Goal: Information Seeking & Learning: Learn about a topic

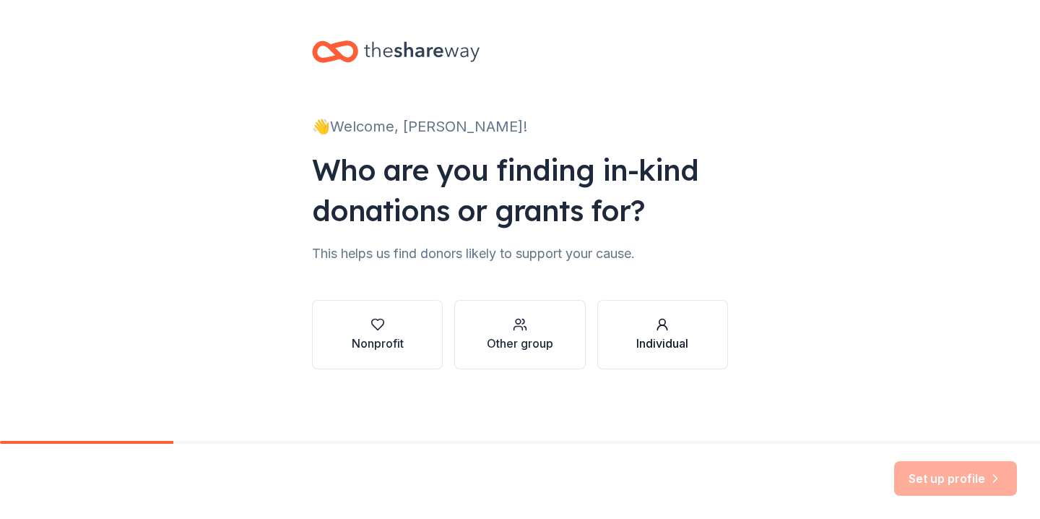
click at [677, 347] on div "Individual" at bounding box center [662, 342] width 52 height 17
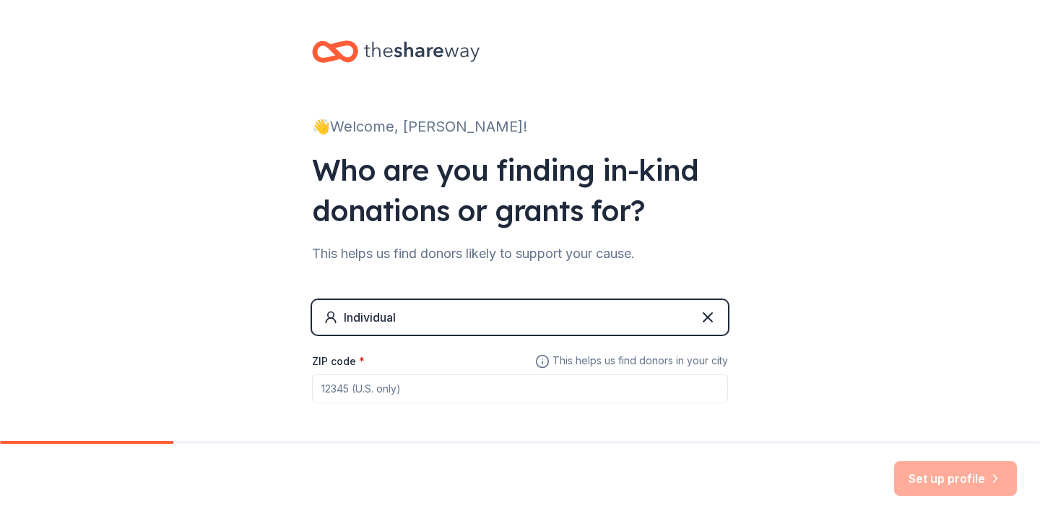
click at [630, 383] on input "ZIP code *" at bounding box center [520, 388] width 416 height 29
type input "75215"
click at [937, 393] on div "👋 Welcome, [PERSON_NAME]! Who are you finding in-kind donations or grants for? …" at bounding box center [520, 250] width 1040 height 501
click at [942, 476] on button "Set up profile" at bounding box center [955, 478] width 123 height 35
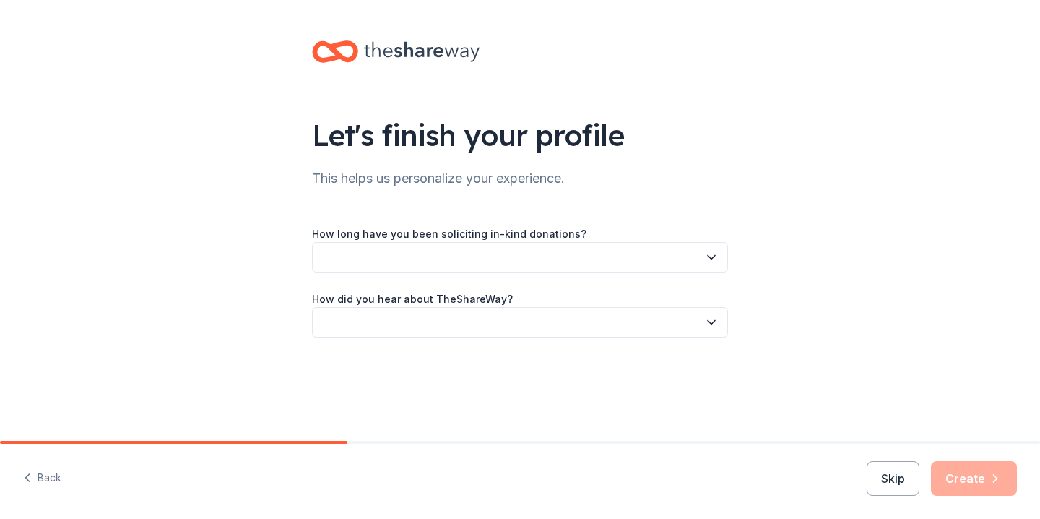
click at [711, 326] on icon "button" at bounding box center [711, 322] width 14 height 14
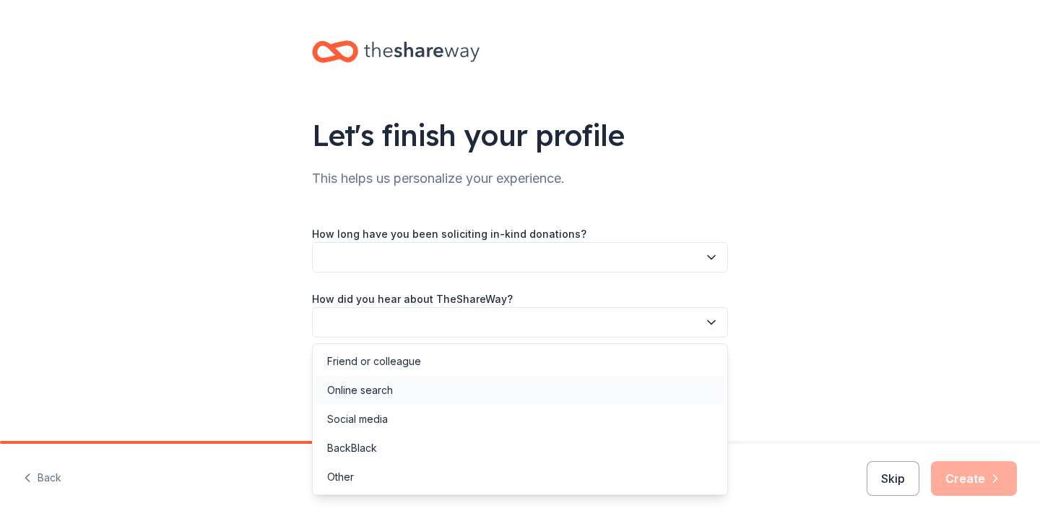
click at [674, 385] on div "Online search" at bounding box center [520, 390] width 409 height 29
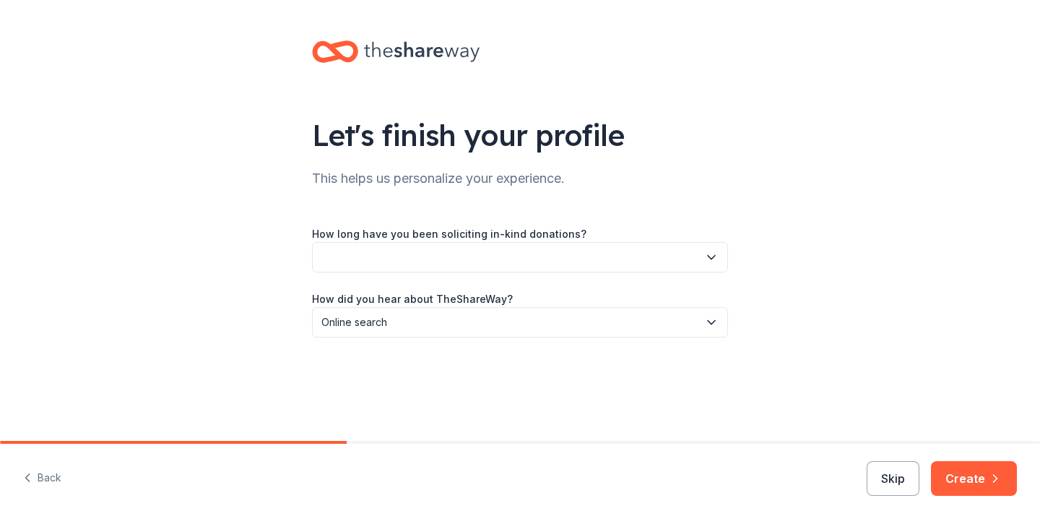
click at [708, 319] on icon "button" at bounding box center [711, 322] width 14 height 14
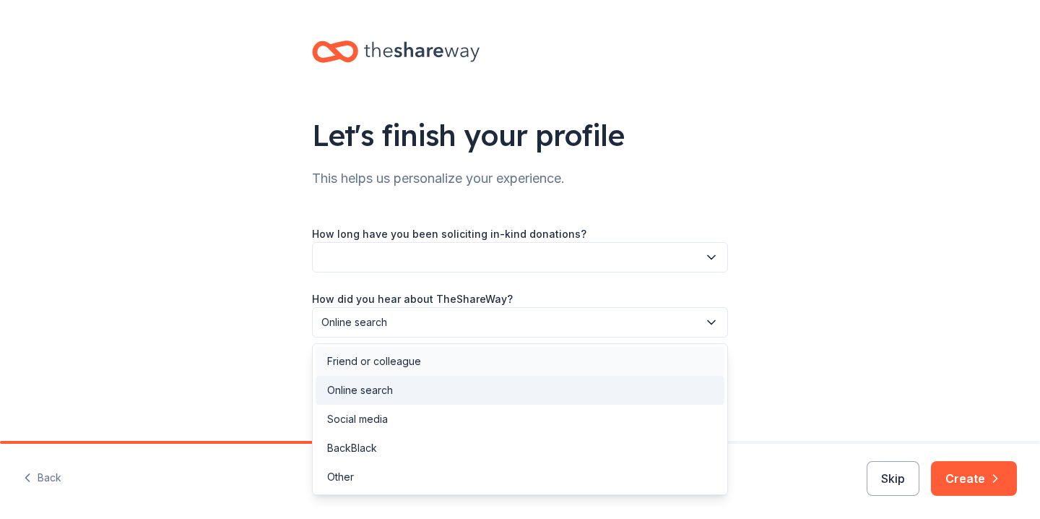
click at [654, 356] on div "Friend or colleague" at bounding box center [520, 361] width 409 height 29
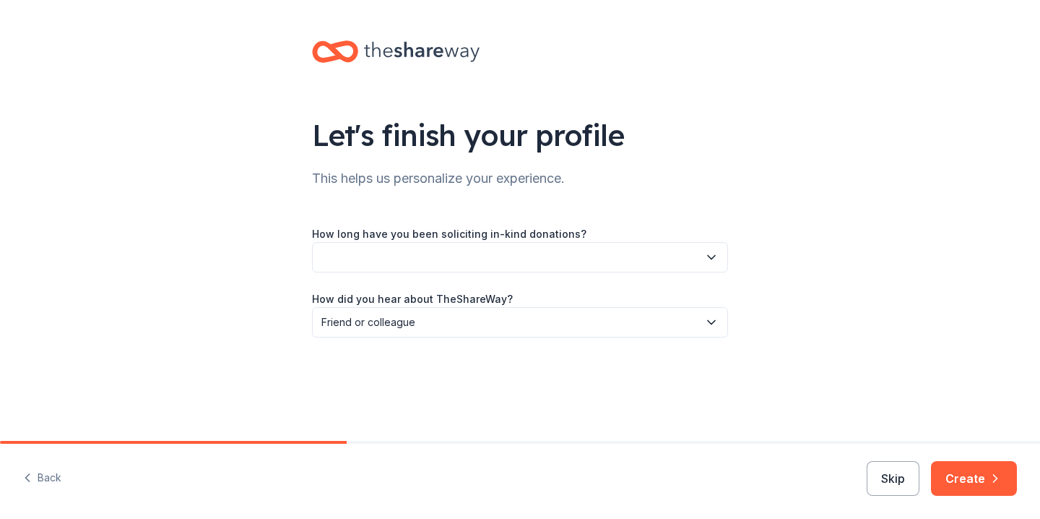
click at [667, 259] on button "button" at bounding box center [520, 257] width 416 height 30
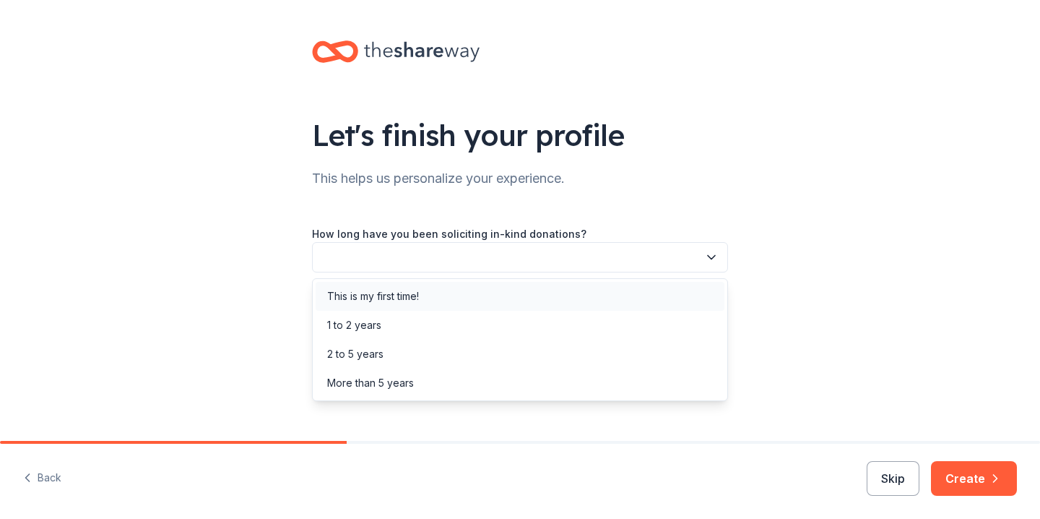
click at [647, 299] on div "This is my first time!" at bounding box center [520, 296] width 409 height 29
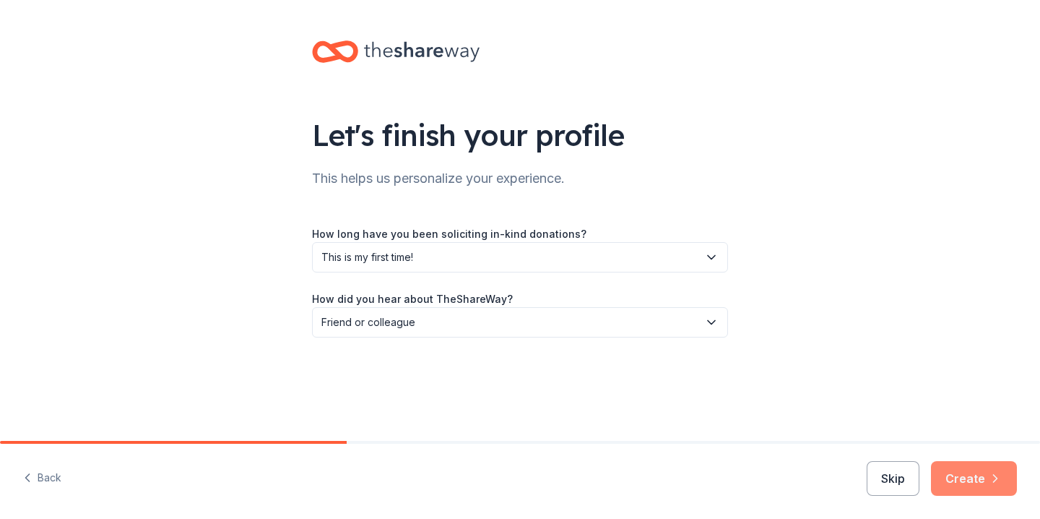
click at [966, 483] on button "Create" at bounding box center [974, 478] width 86 height 35
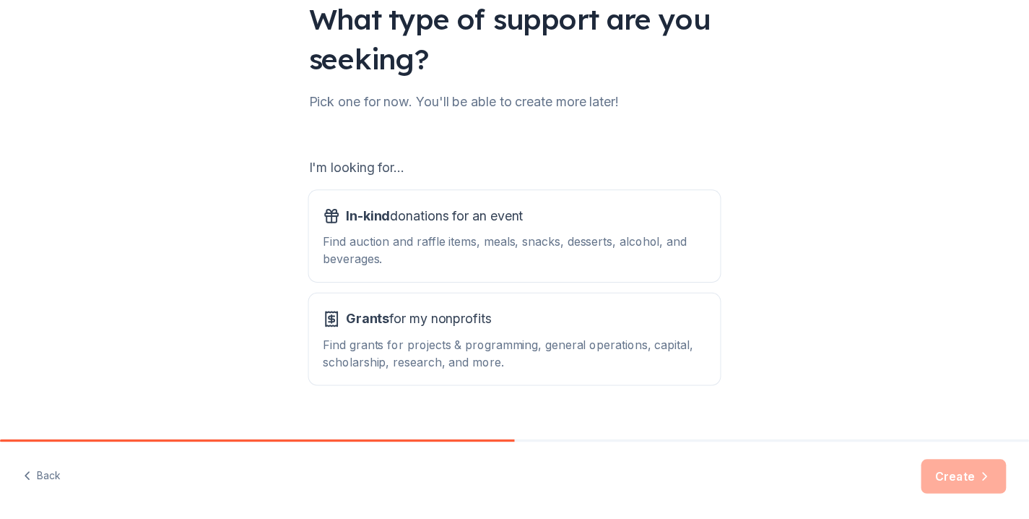
scroll to position [126, 0]
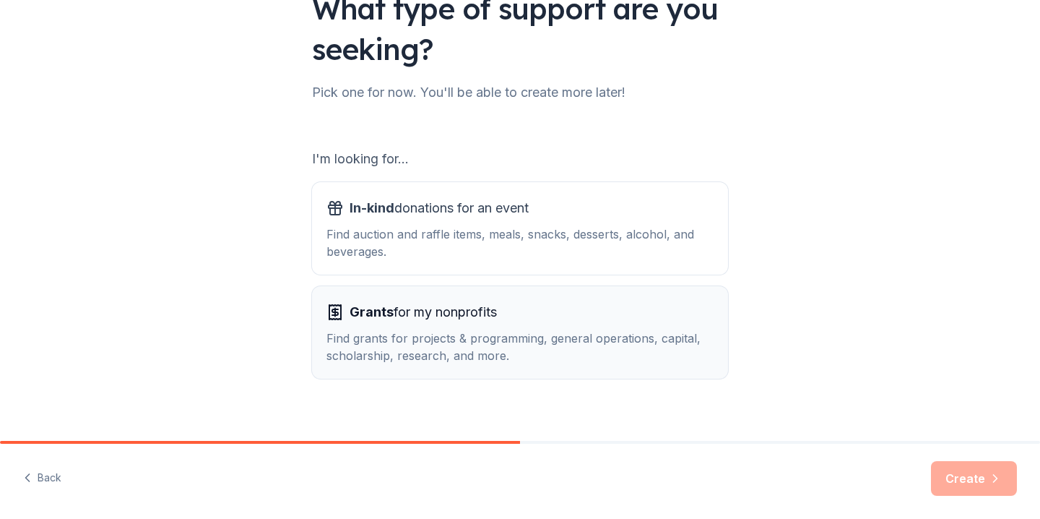
click at [609, 338] on div "Find grants for projects & programming, general operations, capital, scholarshi…" at bounding box center [519, 346] width 387 height 35
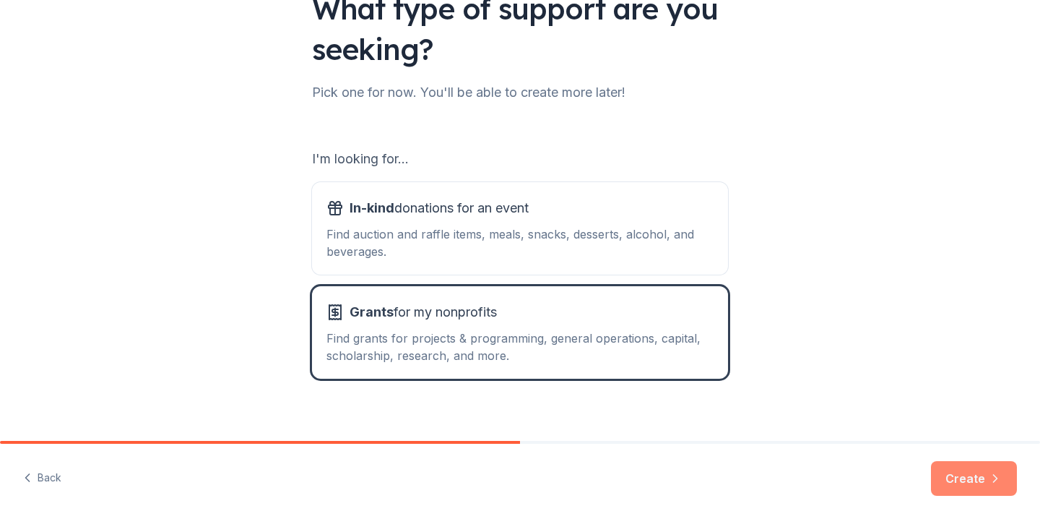
click at [962, 474] on button "Create" at bounding box center [974, 478] width 86 height 35
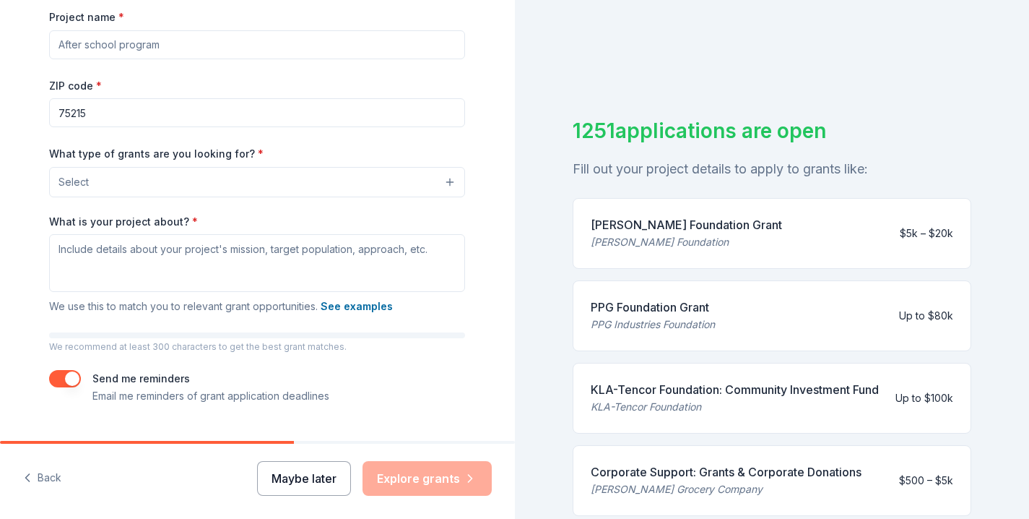
click at [328, 483] on button "Maybe later" at bounding box center [304, 478] width 94 height 35
click at [320, 476] on button "Maybe later" at bounding box center [304, 478] width 94 height 35
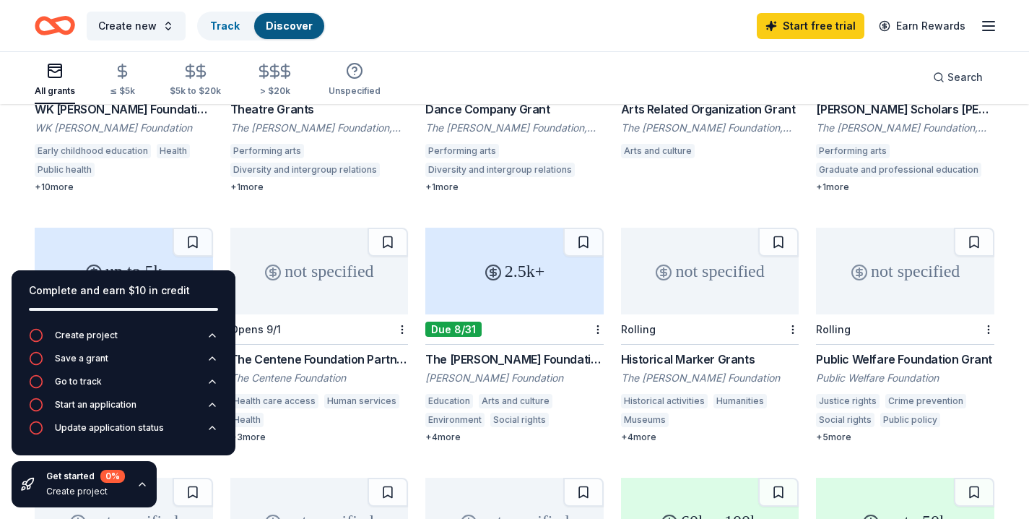
scroll to position [237, 0]
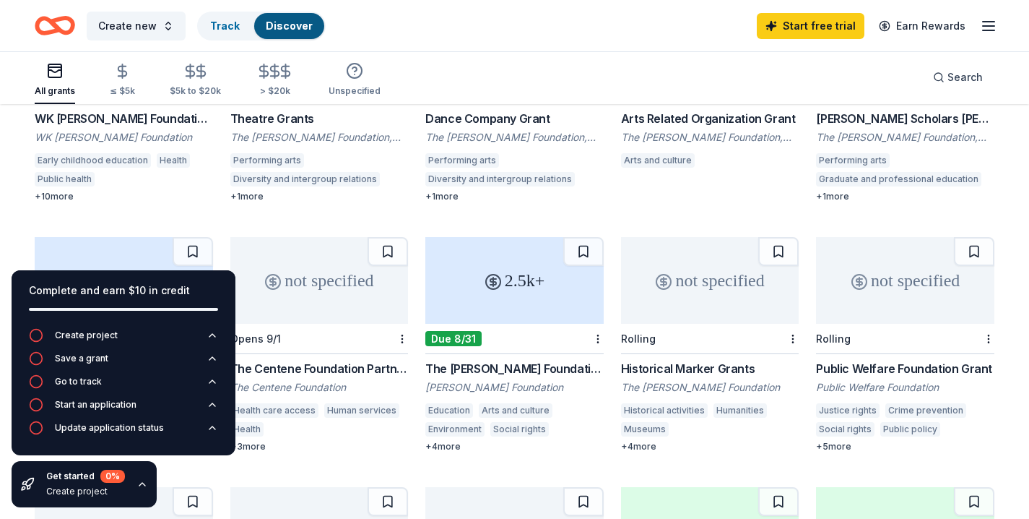
click at [552, 366] on div "The [PERSON_NAME] Foundation Grant" at bounding box center [514, 368] width 178 height 17
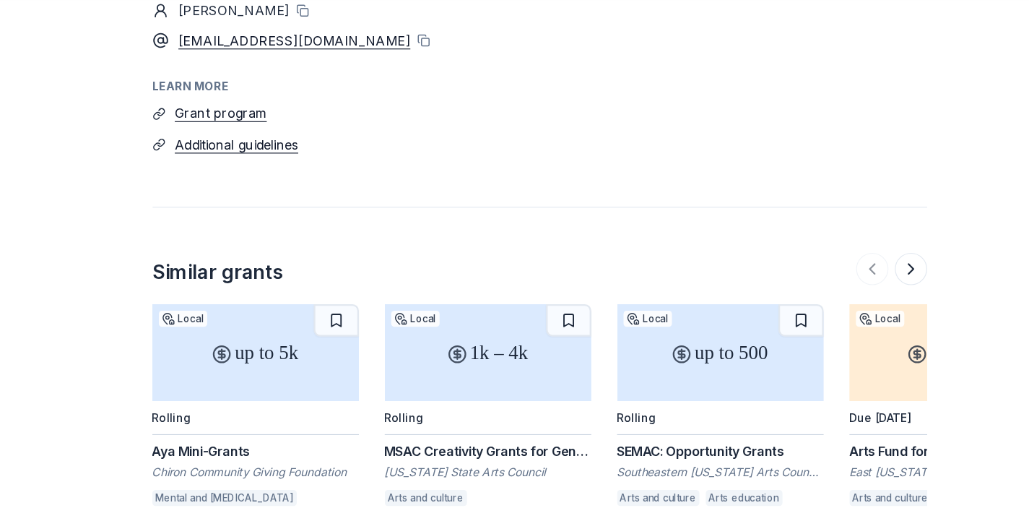
scroll to position [1472, 0]
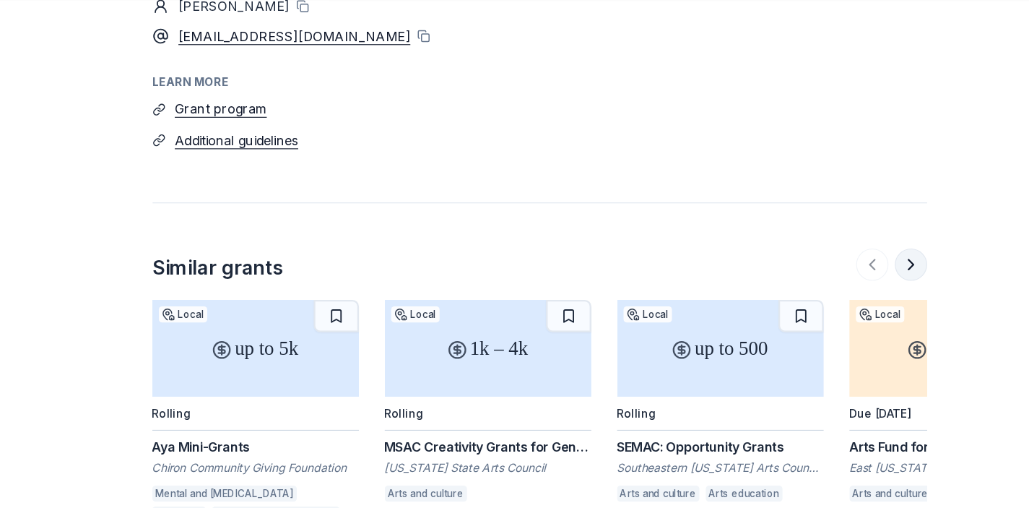
click at [833, 276] on button at bounding box center [847, 290] width 29 height 29
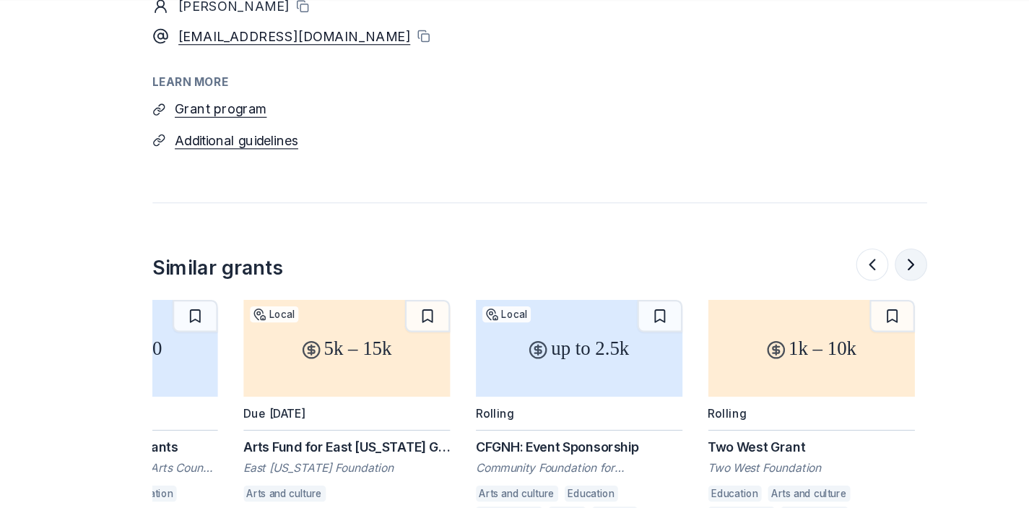
scroll to position [0, 624]
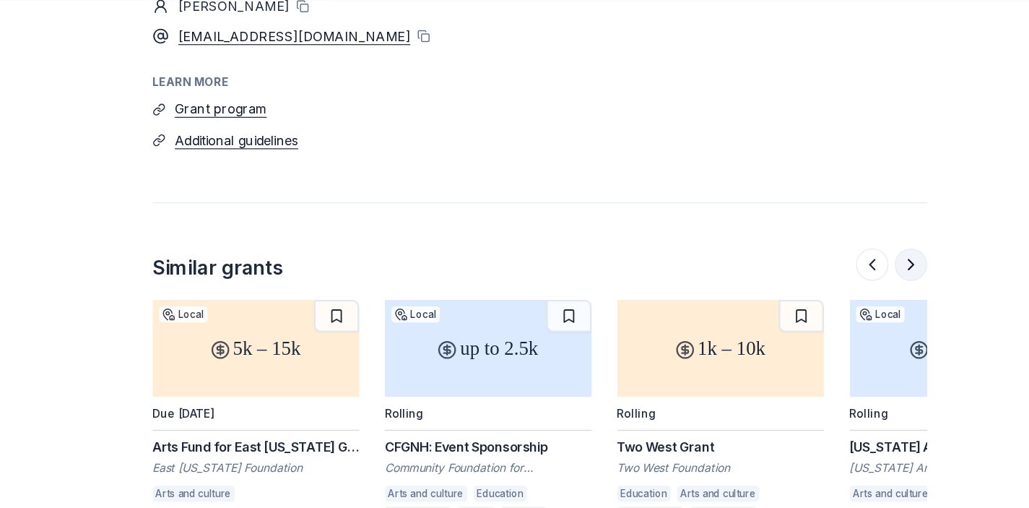
click at [833, 276] on button at bounding box center [847, 290] width 29 height 29
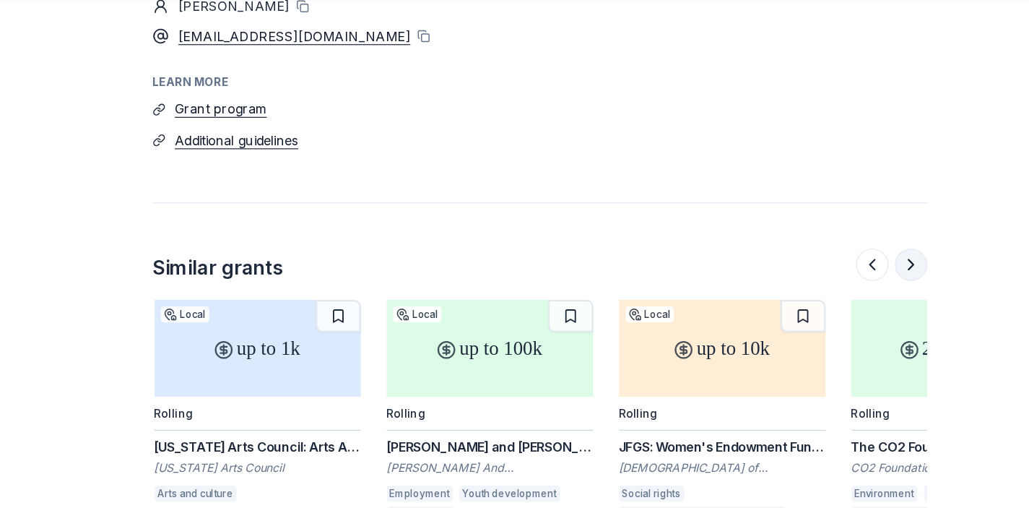
scroll to position [0, 1248]
click at [833, 276] on button at bounding box center [847, 290] width 29 height 29
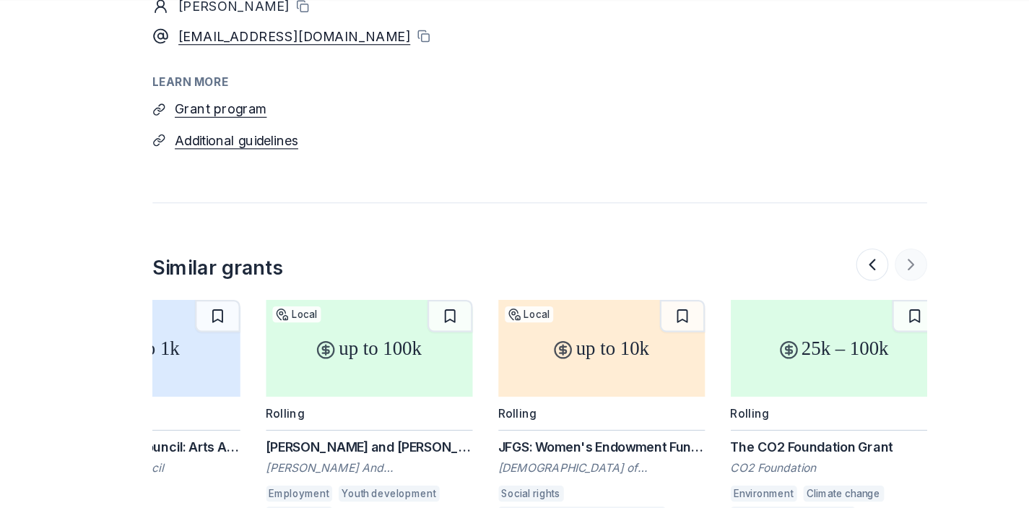
scroll to position [0, 1363]
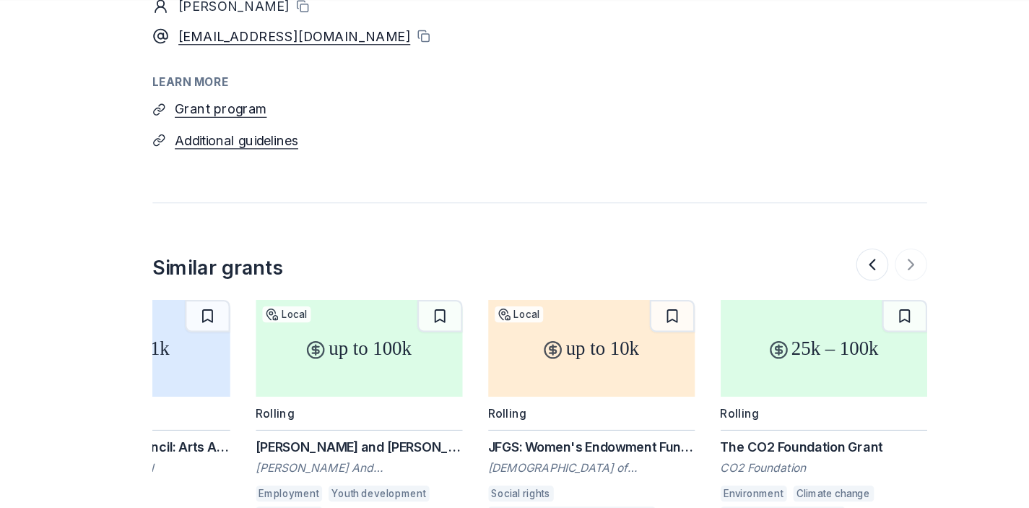
click at [763, 445] on div "The CO2 Foundation Grant" at bounding box center [769, 453] width 185 height 17
